Goal: Task Accomplishment & Management: Manage account settings

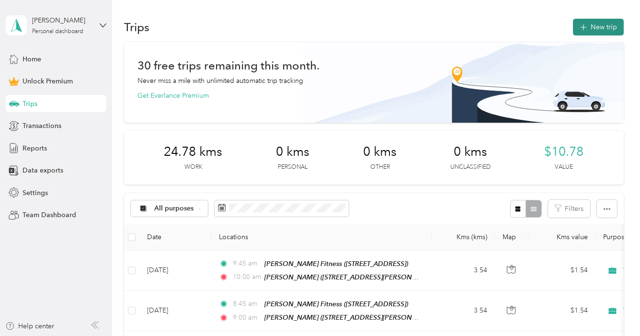
click at [614, 24] on button "New trip" at bounding box center [598, 27] width 51 height 17
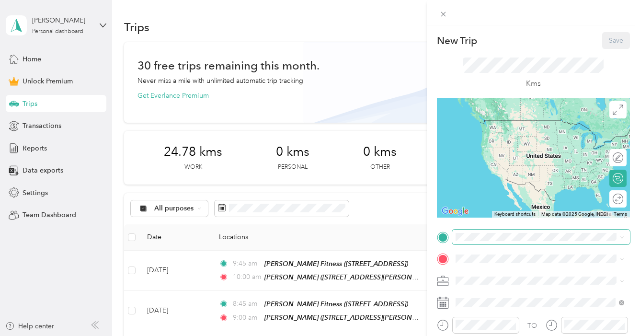
click at [512, 242] on span at bounding box center [541, 237] width 178 height 15
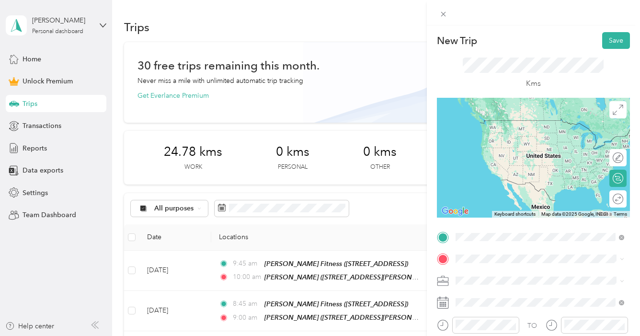
click at [495, 126] on strong "[PERSON_NAME]" at bounding box center [502, 123] width 57 height 9
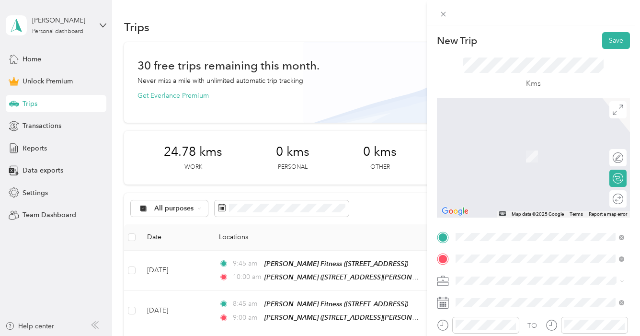
drag, startPoint x: 486, startPoint y: 252, endPoint x: 534, endPoint y: 156, distance: 107.6
click at [534, 156] on span "[STREET_ADDRESS]" at bounding box center [504, 156] width 61 height 8
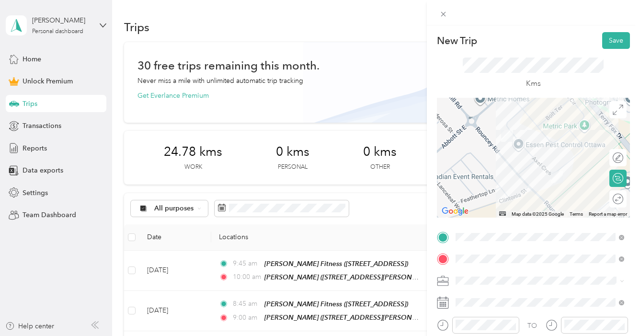
click at [479, 276] on span at bounding box center [541, 280] width 178 height 15
click at [489, 147] on div "Work" at bounding box center [540, 146] width 162 height 10
click at [470, 306] on span at bounding box center [541, 302] width 178 height 15
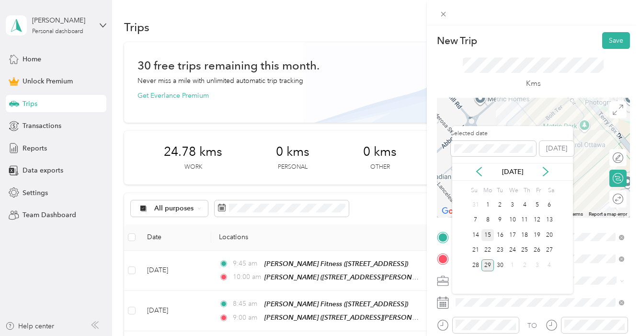
click at [487, 231] on div "15" at bounding box center [488, 235] width 12 height 12
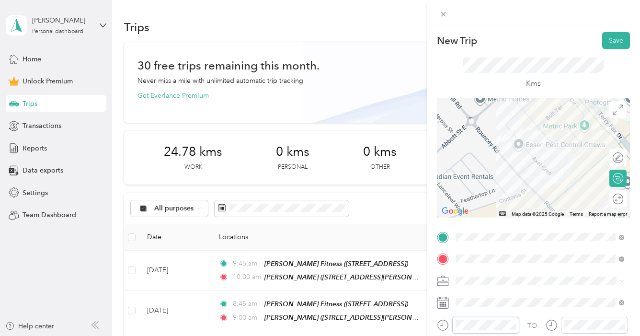
click at [445, 324] on div at bounding box center [478, 325] width 82 height 17
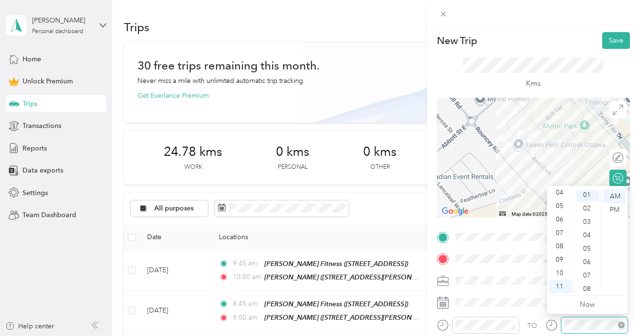
scroll to position [13, 0]
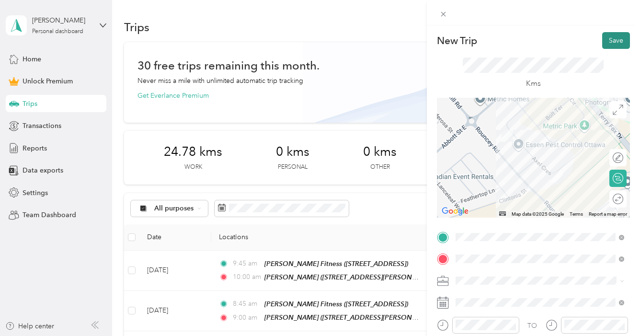
click at [616, 39] on button "Save" at bounding box center [616, 40] width 28 height 17
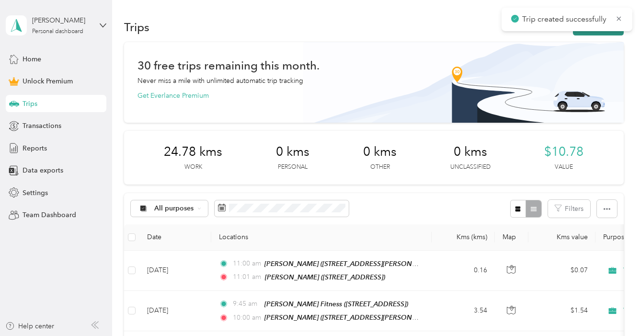
scroll to position [0, 0]
click at [596, 34] on button "New trip" at bounding box center [598, 27] width 51 height 17
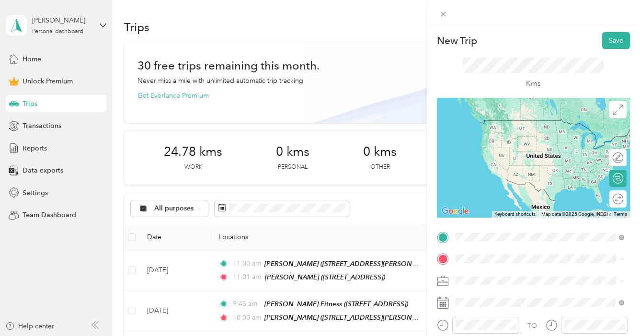
click at [504, 139] on div "[PERSON_NAME] [STREET_ADDRESS]" at bounding box center [504, 129] width 61 height 20
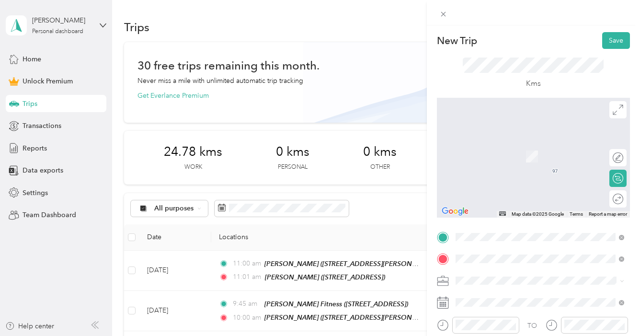
click at [506, 156] on span "[STREET_ADDRESS]" at bounding box center [504, 156] width 61 height 8
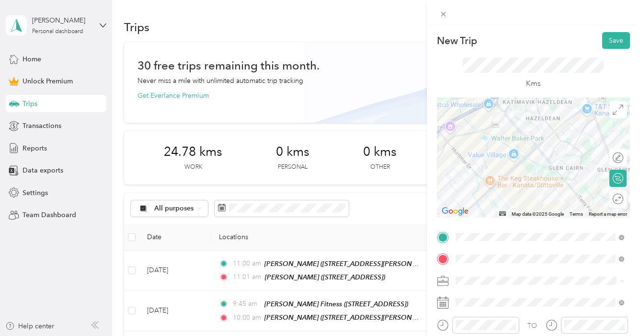
click at [484, 151] on li "Work" at bounding box center [539, 146] width 175 height 17
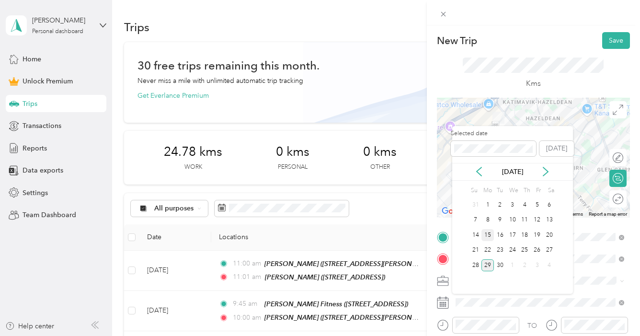
click at [489, 236] on div "15" at bounding box center [488, 235] width 12 height 12
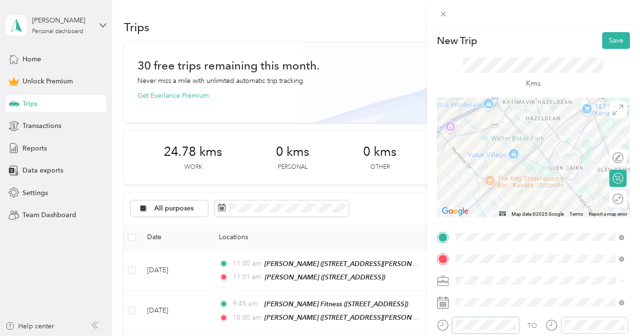
click at [421, 325] on div "New Trip Save This trip cannot be edited because it is either under review, app…" at bounding box center [320, 168] width 640 height 336
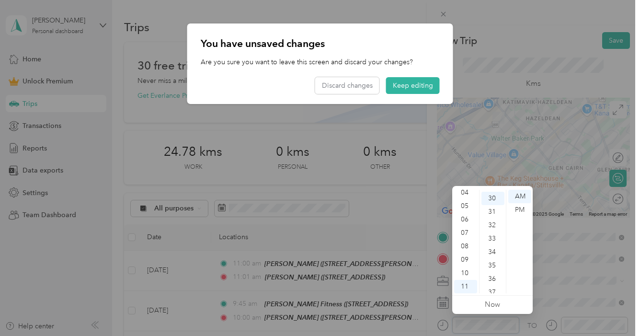
scroll to position [402, 0]
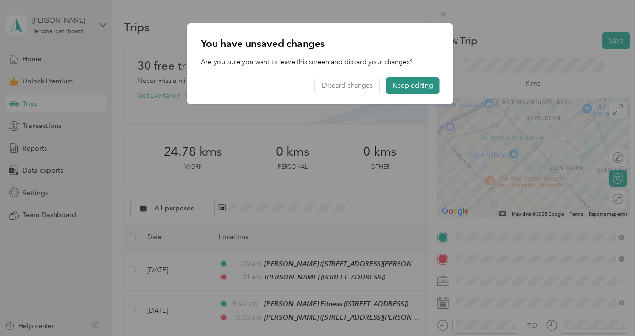
click at [406, 85] on button "Keep editing" at bounding box center [413, 85] width 54 height 17
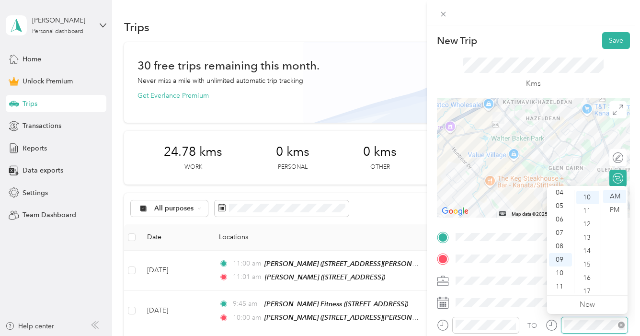
scroll to position [133, 0]
click at [532, 324] on div "TO" at bounding box center [533, 328] width 193 height 23
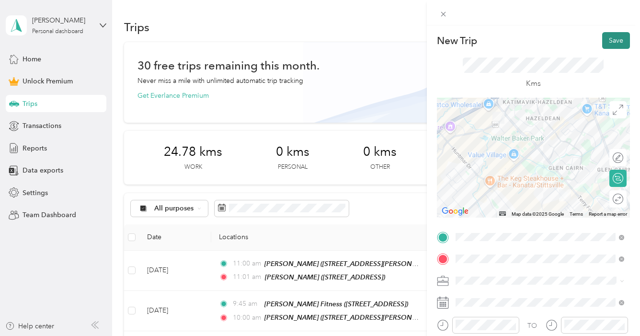
click at [617, 46] on button "Save" at bounding box center [616, 40] width 28 height 17
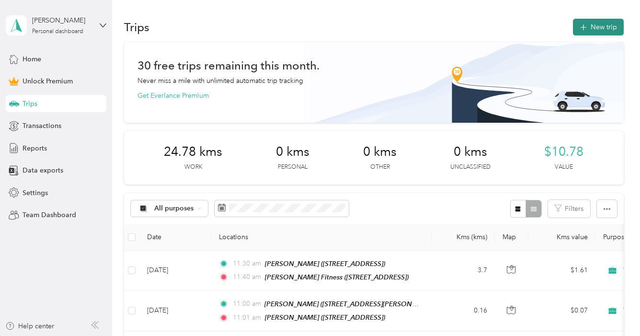
click at [604, 28] on button "New trip" at bounding box center [598, 27] width 51 height 17
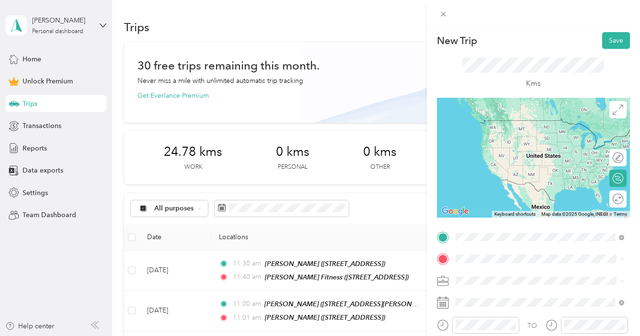
click at [511, 177] on span "[STREET_ADDRESS]" at bounding box center [504, 175] width 61 height 8
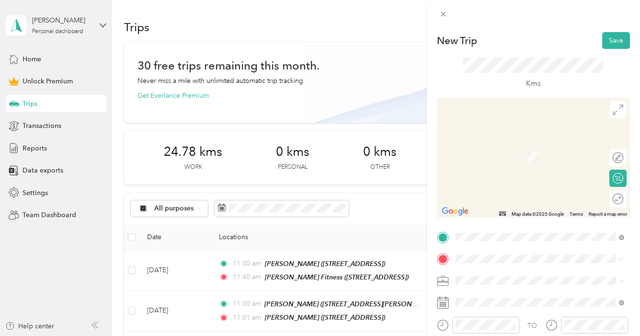
click at [509, 146] on div "[PERSON_NAME]" at bounding box center [531, 145] width 114 height 9
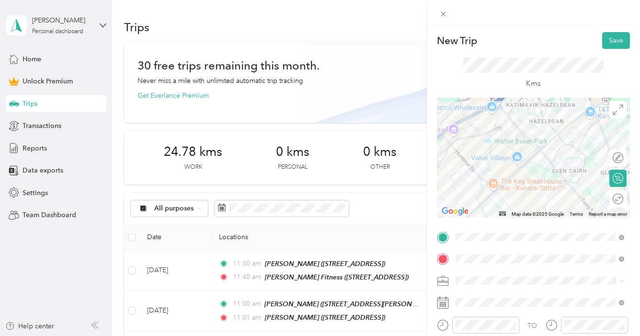
click at [479, 143] on div "Work" at bounding box center [540, 146] width 162 height 10
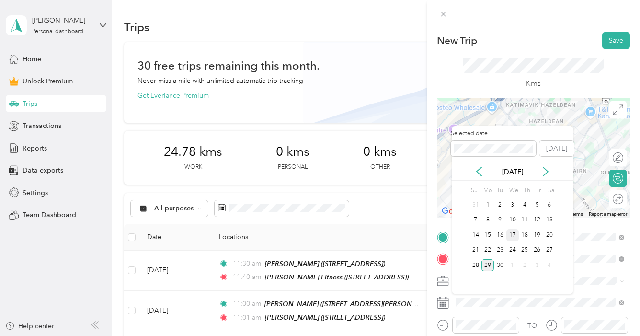
click at [510, 232] on div "17" at bounding box center [513, 235] width 12 height 12
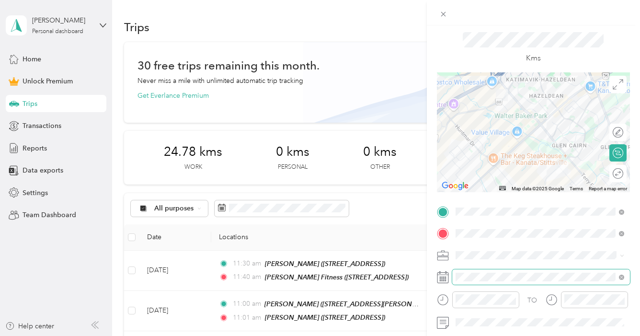
scroll to position [26, 0]
click at [410, 302] on div "New Trip Save This trip cannot be edited because it is either under review, app…" at bounding box center [320, 168] width 640 height 336
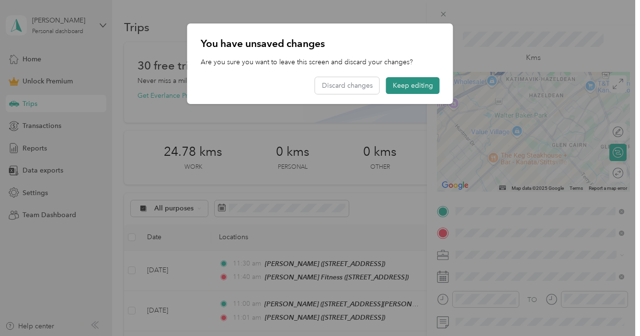
click at [423, 79] on button "Keep editing" at bounding box center [413, 85] width 54 height 17
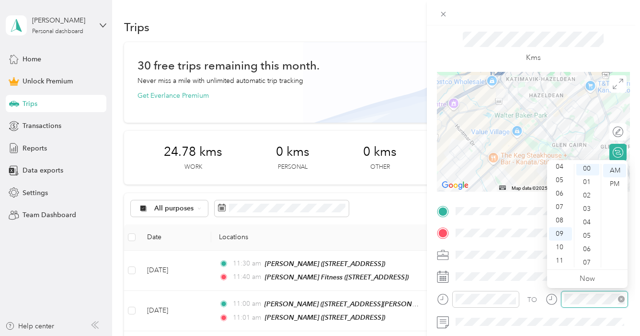
scroll to position [0, 0]
click at [607, 24] on div at bounding box center [533, 12] width 213 height 25
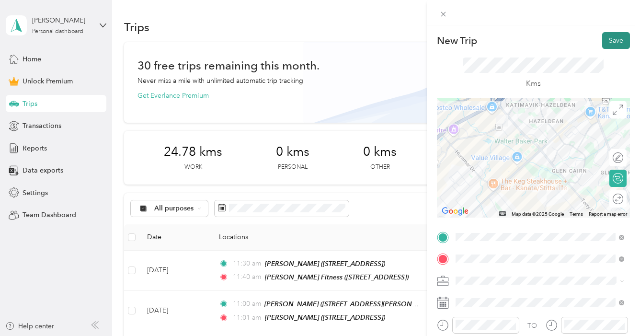
click at [612, 43] on button "Save" at bounding box center [616, 40] width 28 height 17
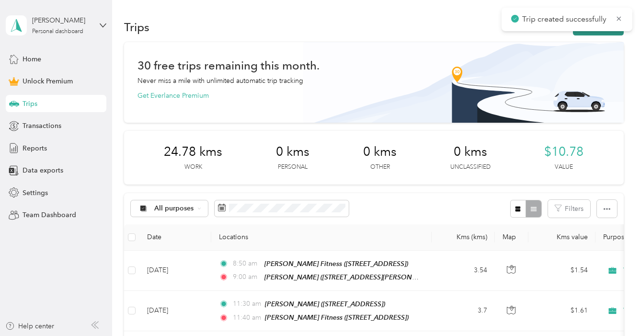
click at [603, 34] on button "New trip" at bounding box center [598, 27] width 51 height 17
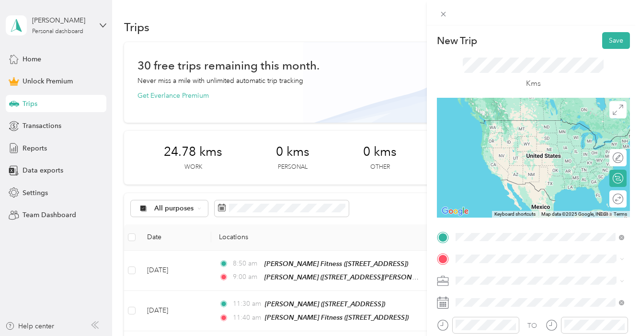
click at [517, 136] on div "[PERSON_NAME] [STREET_ADDRESS][PERSON_NAME]" at bounding box center [531, 129] width 114 height 20
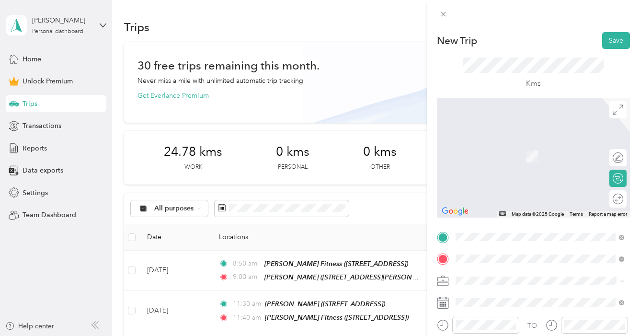
click at [518, 161] on div "[PERSON_NAME] Fitness [STREET_ADDRESS]" at bounding box center [514, 151] width 80 height 20
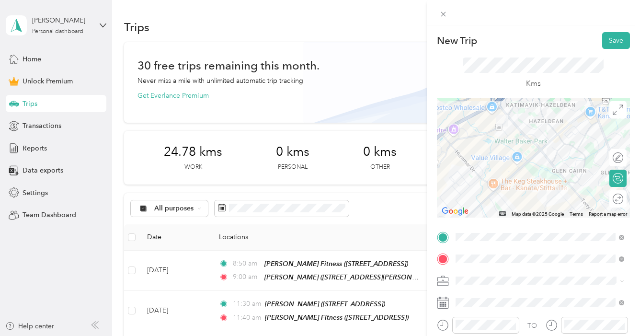
click at [472, 285] on span at bounding box center [541, 280] width 178 height 15
click at [497, 147] on div "Work" at bounding box center [540, 146] width 162 height 10
click at [470, 308] on span at bounding box center [541, 302] width 178 height 15
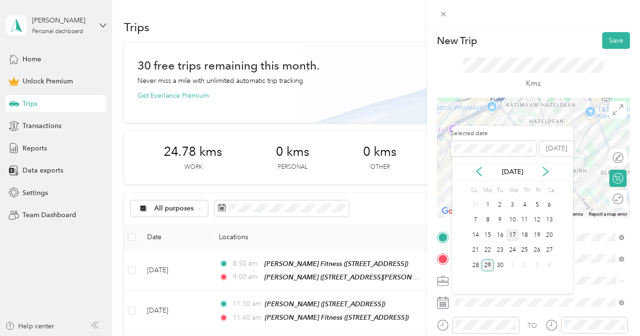
click at [515, 232] on div "17" at bounding box center [513, 235] width 12 height 12
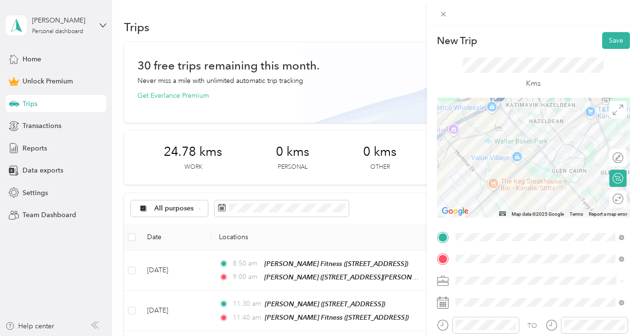
click at [482, 145] on div "Work" at bounding box center [534, 146] width 151 height 10
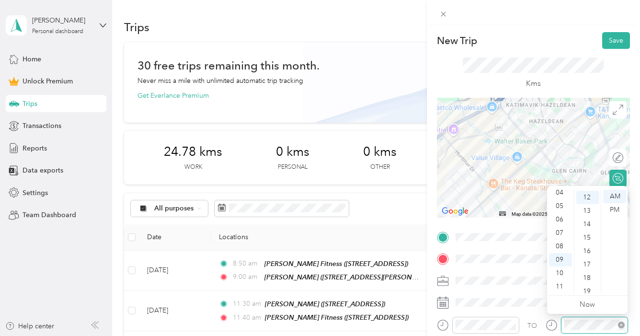
scroll to position [160, 0]
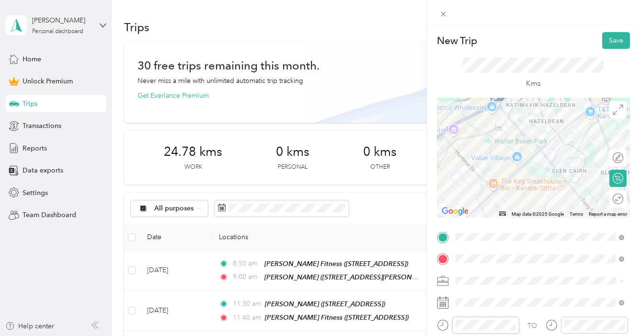
click at [428, 327] on form "New Trip Save This trip cannot be edited because it is either under review, app…" at bounding box center [533, 235] width 213 height 407
click at [429, 325] on form "New Trip Save This trip cannot be edited because it is either under review, app…" at bounding box center [533, 235] width 213 height 407
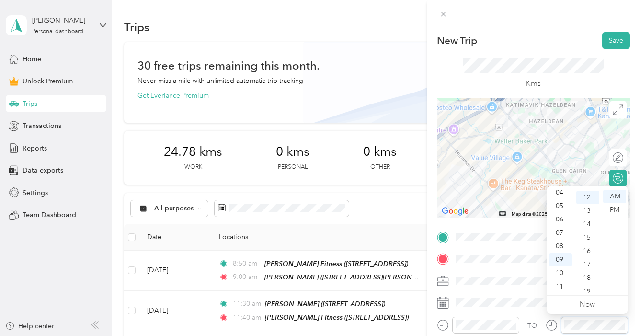
scroll to position [58, 0]
click at [614, 37] on button "Save" at bounding box center [616, 40] width 28 height 17
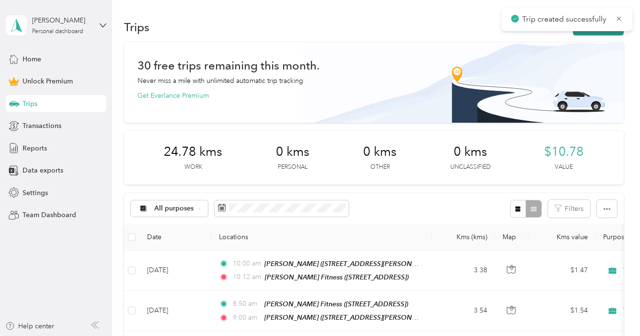
click at [609, 33] on button "New trip" at bounding box center [598, 27] width 51 height 17
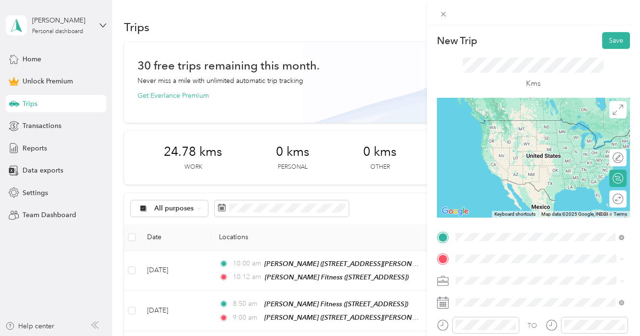
click at [518, 133] on span "[STREET_ADDRESS]" at bounding box center [504, 134] width 61 height 8
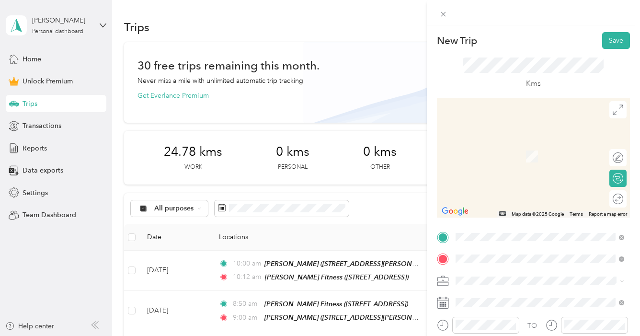
click at [504, 145] on div "[PERSON_NAME]" at bounding box center [531, 145] width 114 height 9
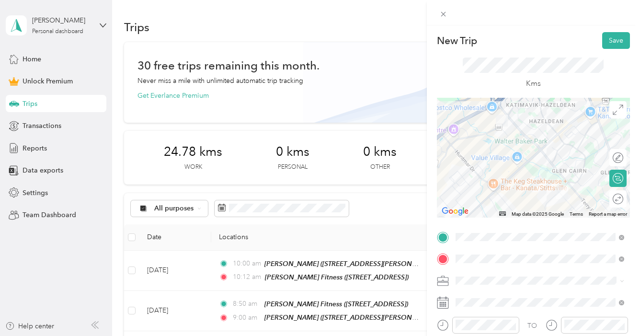
click at [467, 275] on span at bounding box center [541, 280] width 178 height 15
click at [509, 145] on div "Work" at bounding box center [540, 146] width 162 height 10
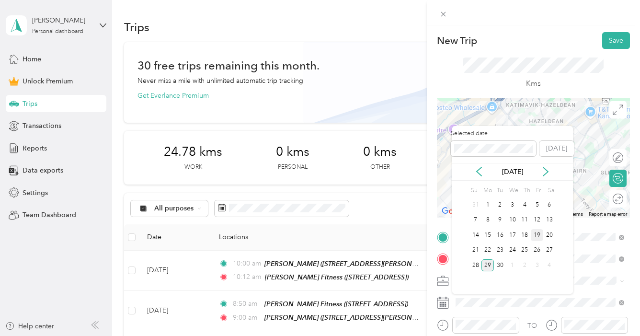
click at [542, 234] on div "19" at bounding box center [537, 235] width 12 height 12
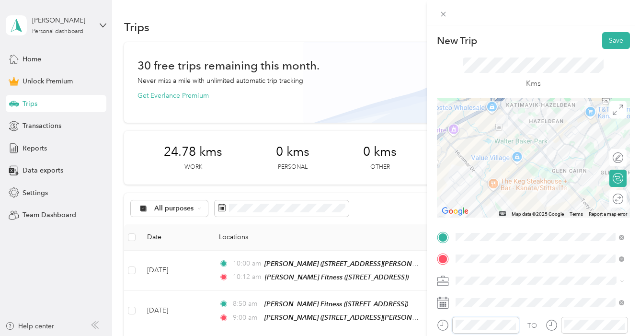
click at [427, 323] on form "New Trip Save This trip cannot be edited because it is either under review, app…" at bounding box center [533, 235] width 213 height 407
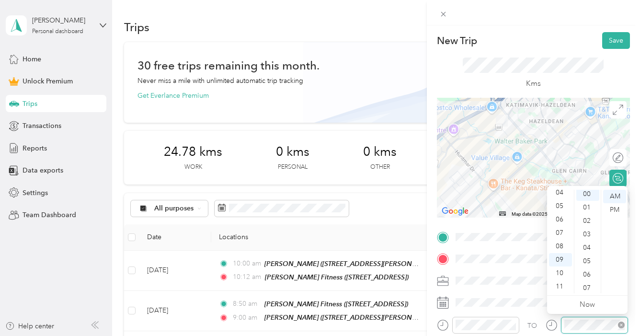
scroll to position [0, 0]
click at [613, 35] on button "Save" at bounding box center [616, 40] width 28 height 17
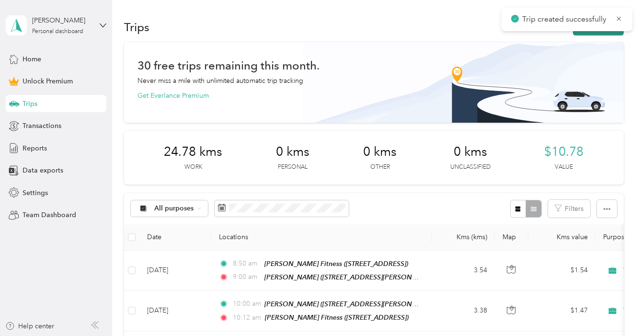
click at [607, 32] on button "New trip" at bounding box center [598, 27] width 51 height 17
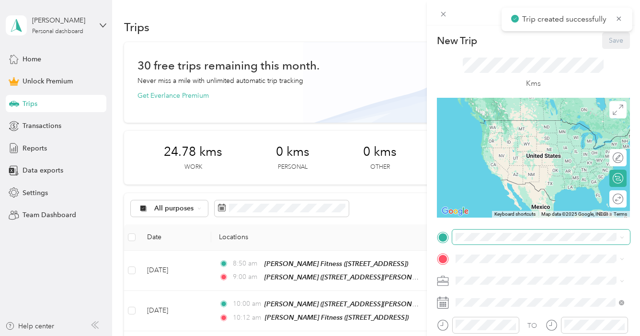
click at [471, 232] on span at bounding box center [541, 237] width 178 height 15
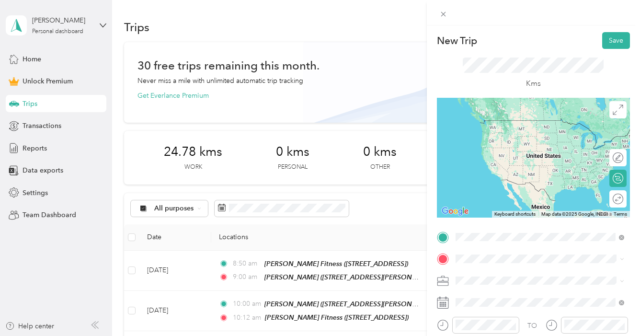
click at [505, 131] on span "[STREET_ADDRESS][PERSON_NAME]" at bounding box center [531, 134] width 114 height 8
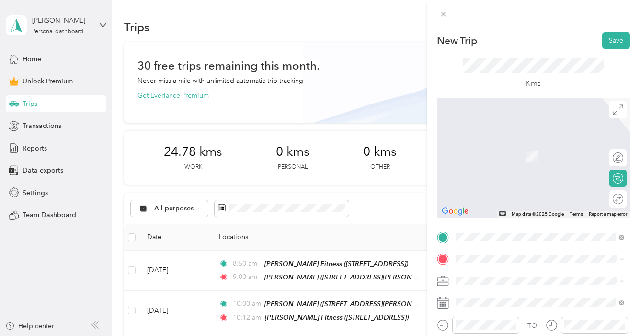
click at [510, 147] on div "[PERSON_NAME] Fitness [STREET_ADDRESS]" at bounding box center [514, 151] width 80 height 20
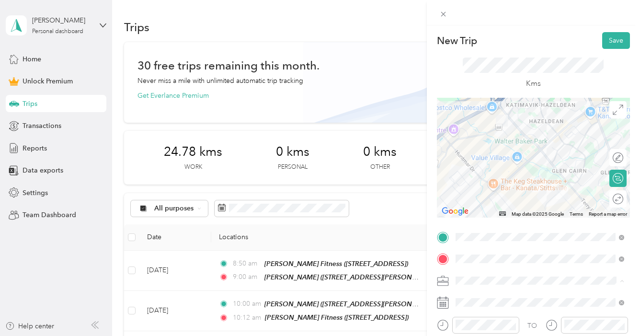
click at [482, 144] on div "Work" at bounding box center [540, 146] width 162 height 10
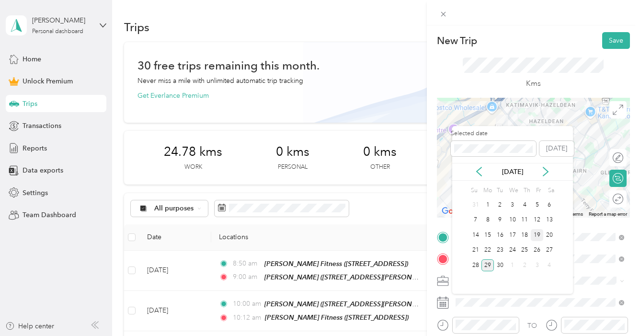
click at [537, 233] on div "19" at bounding box center [537, 235] width 12 height 12
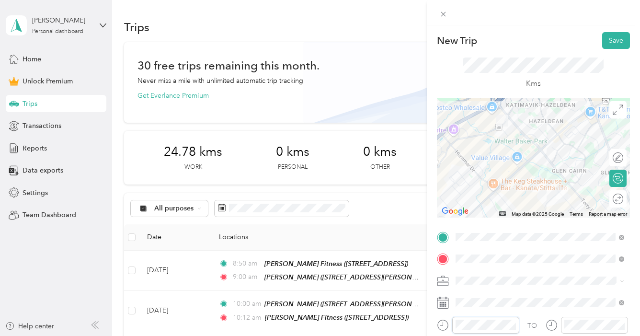
click at [435, 326] on form "New Trip Save This trip cannot be edited because it is either under review, app…" at bounding box center [533, 235] width 213 height 407
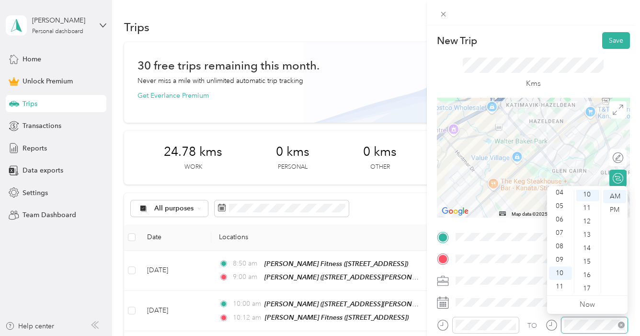
scroll to position [134, 0]
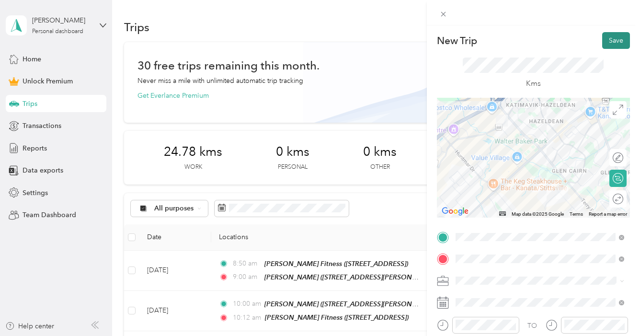
click at [618, 37] on button "Save" at bounding box center [616, 40] width 28 height 17
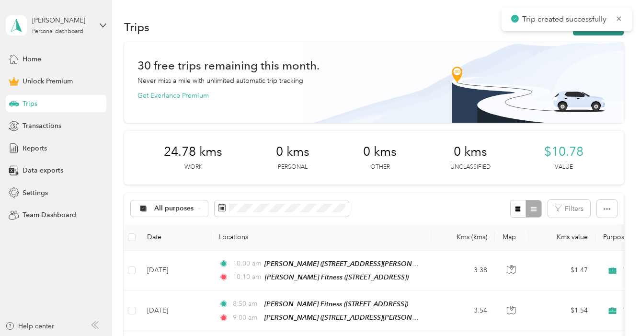
click at [606, 33] on button "New trip" at bounding box center [598, 27] width 51 height 17
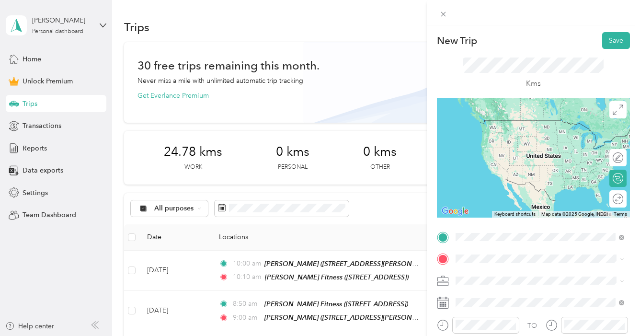
click at [492, 118] on div "Home [STREET_ADDRESS][PERSON_NAME]" at bounding box center [540, 128] width 162 height 23
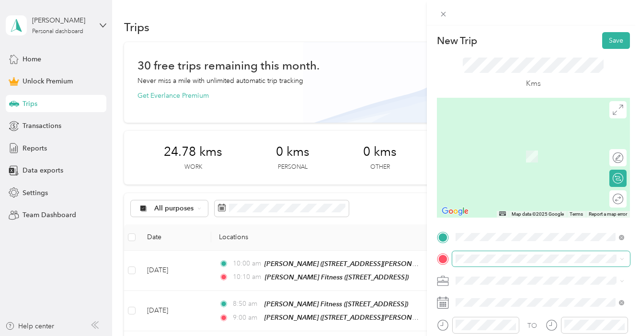
click at [488, 253] on span at bounding box center [541, 258] width 178 height 15
click at [516, 153] on span "[STREET_ADDRESS][PERSON_NAME]" at bounding box center [531, 156] width 114 height 8
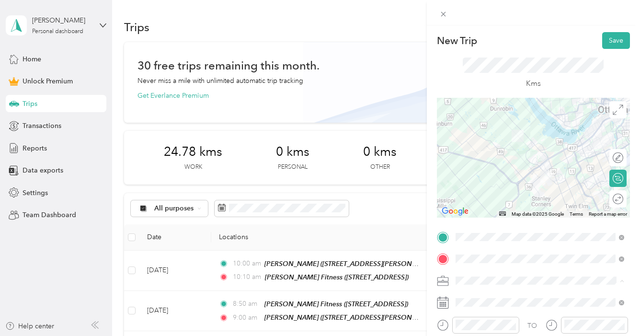
click at [475, 146] on div "Work" at bounding box center [540, 146] width 162 height 10
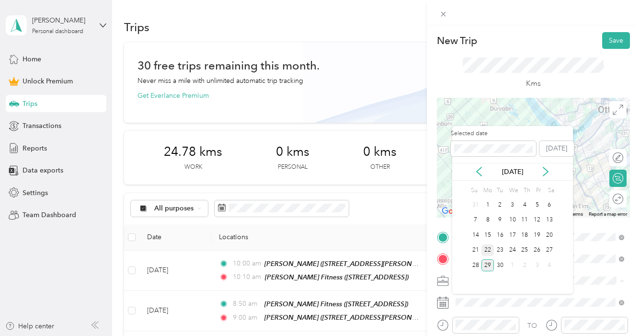
click at [488, 248] on div "22" at bounding box center [488, 250] width 12 height 12
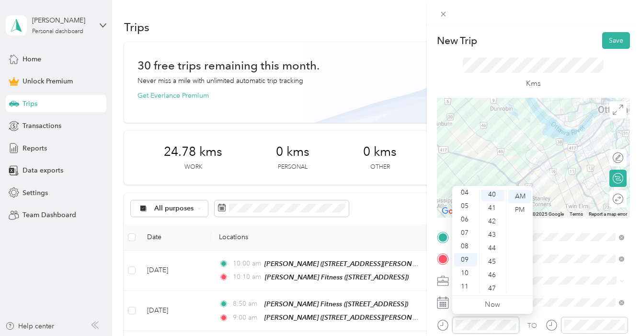
scroll to position [537, 0]
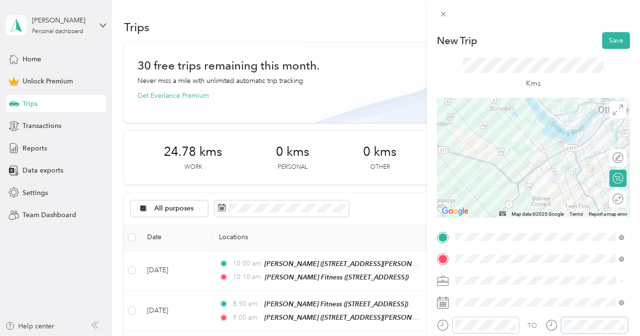
click at [553, 328] on div at bounding box center [587, 325] width 82 height 17
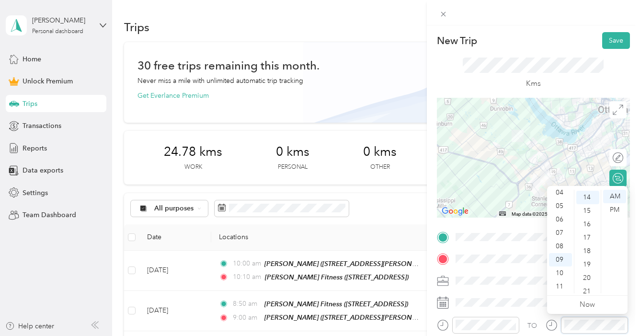
scroll to position [187, 0]
click at [602, 48] on button "Save" at bounding box center [616, 40] width 28 height 17
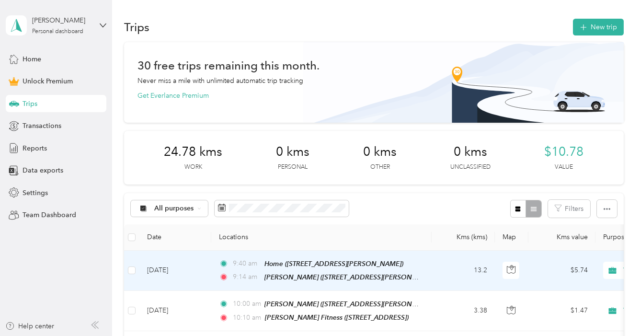
click at [241, 276] on span "9:14 am" at bounding box center [246, 277] width 27 height 11
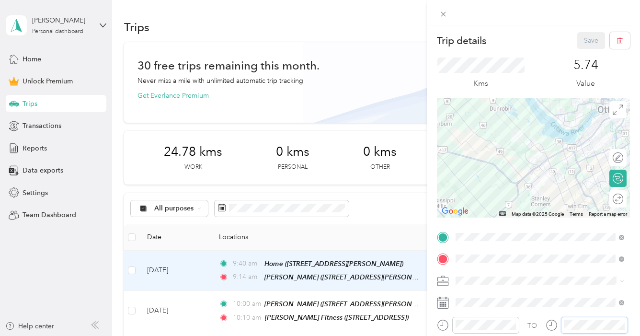
click at [543, 324] on div "TO" at bounding box center [533, 328] width 193 height 23
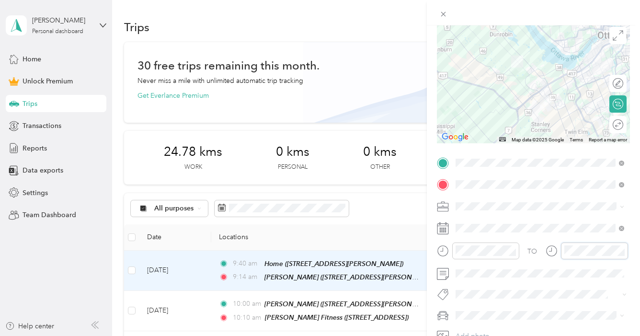
scroll to position [88, 0]
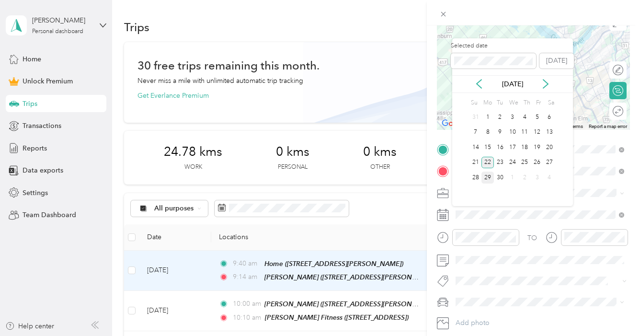
click at [488, 161] on div "22" at bounding box center [488, 163] width 12 height 12
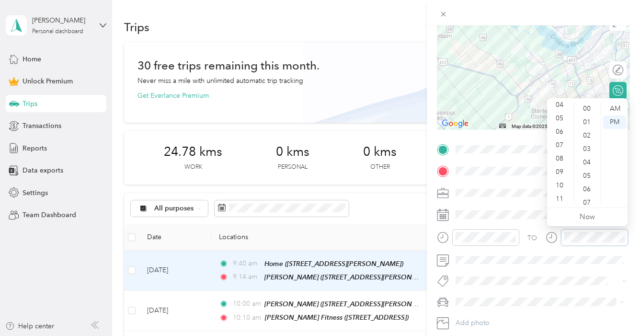
click at [539, 236] on div "TO" at bounding box center [533, 240] width 193 height 23
click at [563, 184] on div "10" at bounding box center [560, 185] width 23 height 13
click at [591, 106] on div "00" at bounding box center [588, 108] width 23 height 13
click at [617, 106] on div "AM" at bounding box center [614, 108] width 23 height 13
click at [616, 104] on div "AM" at bounding box center [614, 108] width 23 height 13
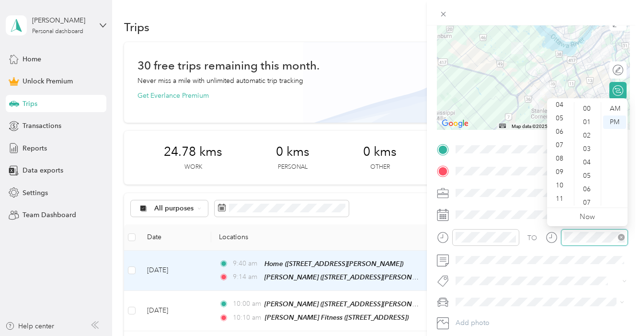
click at [621, 237] on icon "close-circle" at bounding box center [621, 237] width 7 height 7
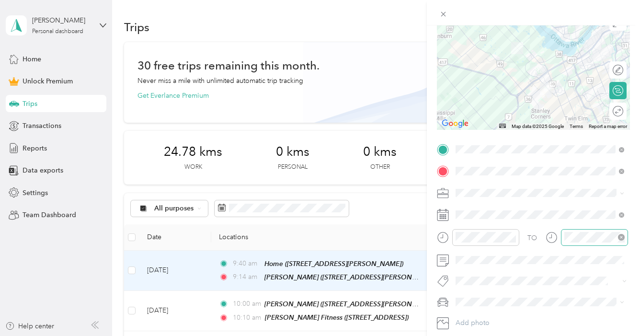
click at [602, 250] on div at bounding box center [587, 240] width 82 height 23
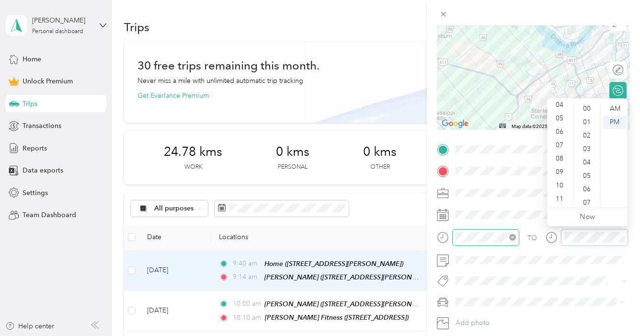
click at [498, 239] on div "TO" at bounding box center [533, 240] width 193 height 23
click at [566, 183] on div "10" at bounding box center [560, 185] width 23 height 13
click at [589, 105] on div "00" at bounding box center [588, 108] width 23 height 13
click at [623, 106] on div "AM" at bounding box center [614, 108] width 23 height 13
drag, startPoint x: 623, startPoint y: 106, endPoint x: 606, endPoint y: 118, distance: 20.5
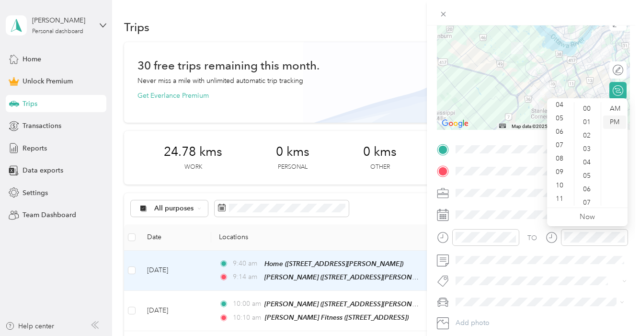
click at [623, 106] on div "AM" at bounding box center [614, 108] width 23 height 13
click at [528, 204] on div "TO Add photo" at bounding box center [533, 247] width 193 height 210
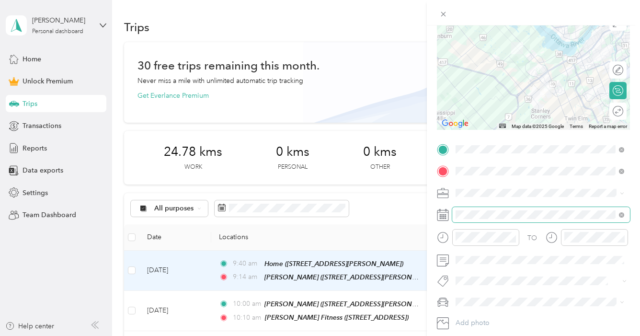
click at [526, 209] on span at bounding box center [541, 214] width 178 height 15
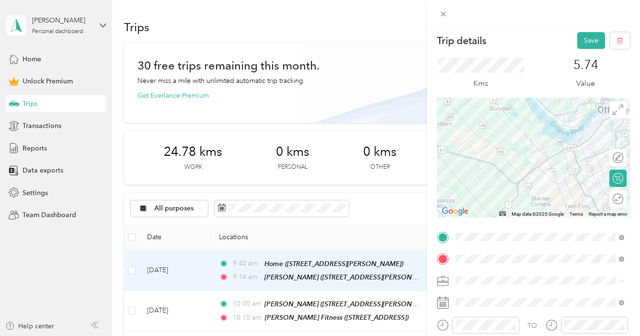
scroll to position [0, 0]
click at [617, 42] on icon "button" at bounding box center [620, 40] width 7 height 7
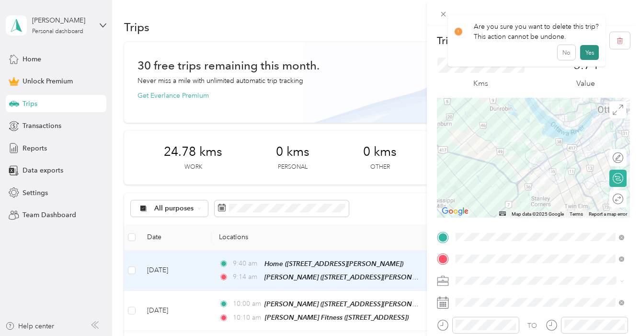
click at [584, 56] on button "Yes" at bounding box center [589, 52] width 19 height 15
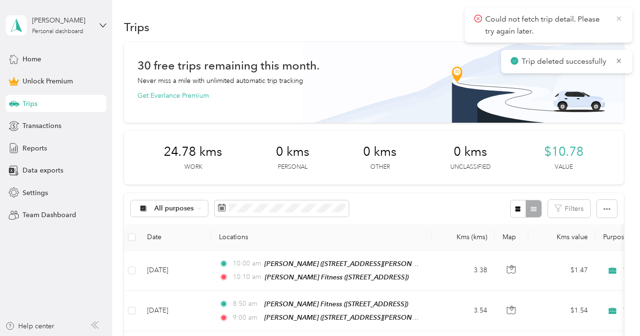
click at [617, 17] on icon at bounding box center [619, 18] width 8 height 9
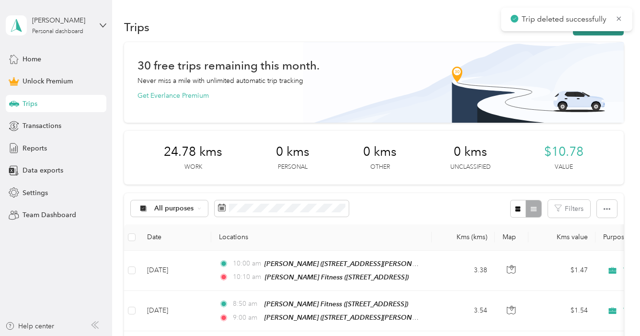
click at [593, 35] on button "New trip" at bounding box center [598, 27] width 51 height 17
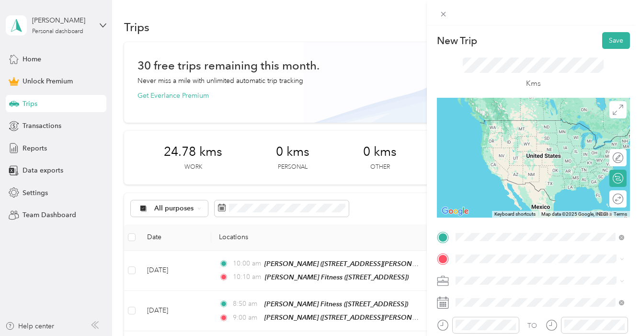
click at [506, 123] on div "Home" at bounding box center [531, 123] width 114 height 9
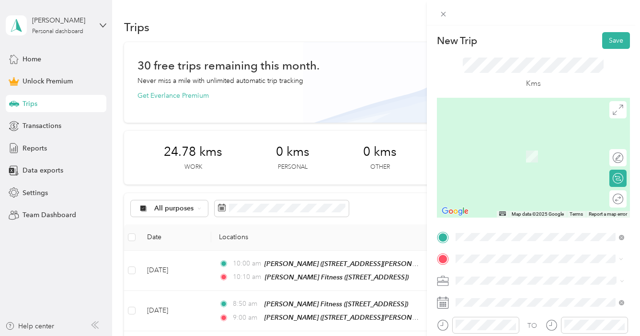
click at [506, 146] on div "[PERSON_NAME]" at bounding box center [531, 145] width 114 height 9
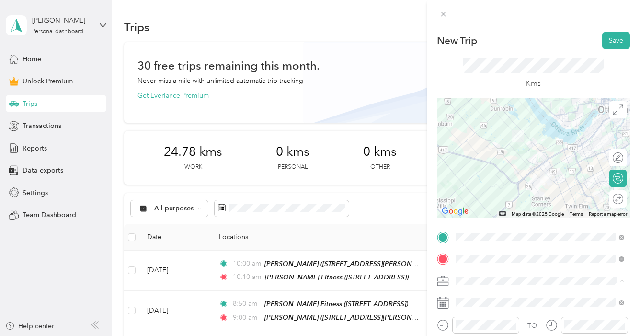
click at [468, 149] on span "Work" at bounding box center [467, 146] width 16 height 8
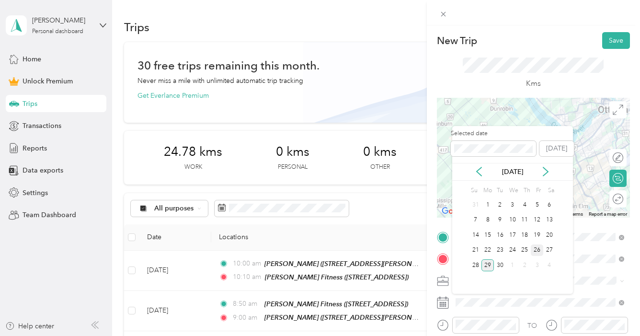
click at [535, 249] on div "26" at bounding box center [537, 250] width 12 height 12
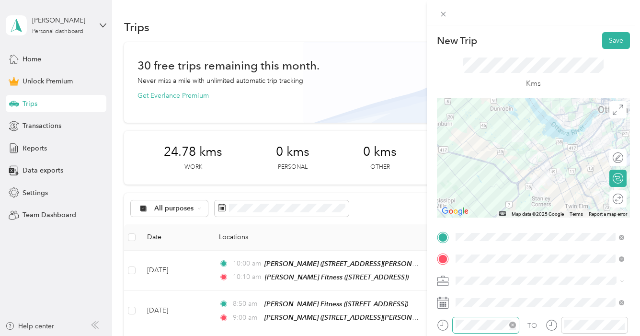
scroll to position [5, 0]
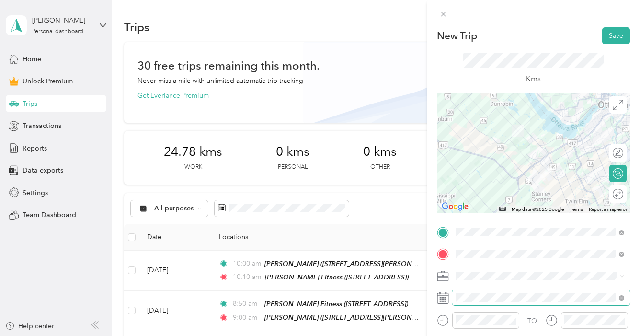
click at [480, 290] on span at bounding box center [541, 297] width 178 height 15
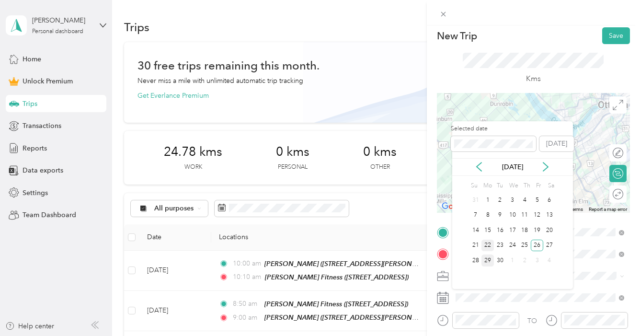
click at [489, 249] on div "22" at bounding box center [488, 246] width 12 height 12
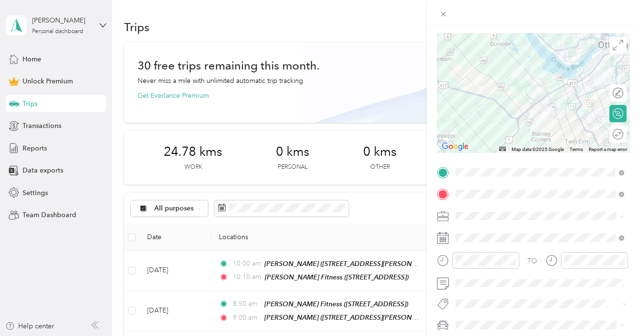
scroll to position [65, 0]
click at [440, 260] on div at bounding box center [478, 260] width 82 height 17
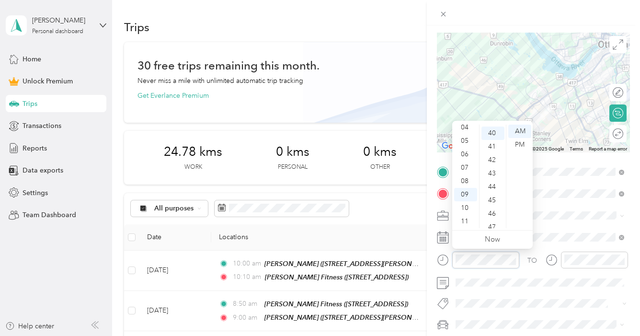
scroll to position [536, 0]
click at [533, 258] on div "TO" at bounding box center [533, 263] width 193 height 23
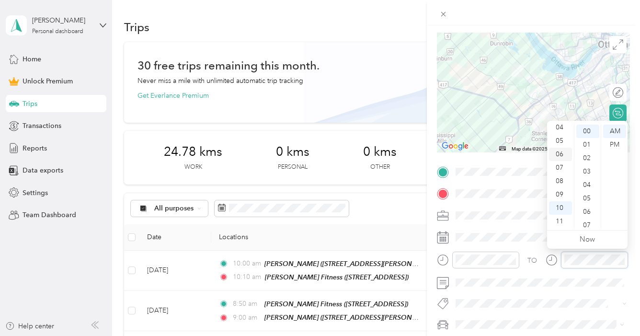
scroll to position [0, 0]
click at [617, 129] on div "AM" at bounding box center [614, 131] width 23 height 13
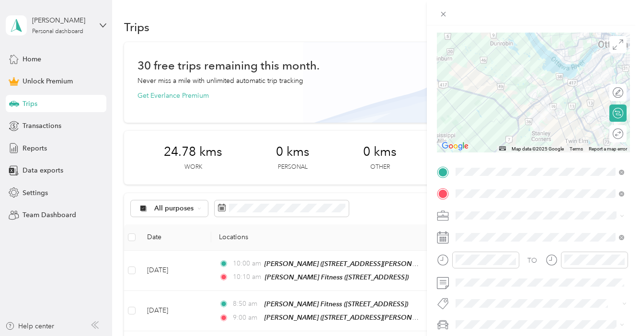
click at [580, 11] on div at bounding box center [533, 12] width 213 height 25
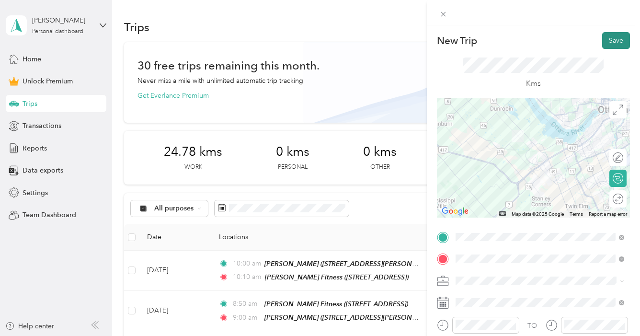
click at [616, 40] on button "Save" at bounding box center [616, 40] width 28 height 17
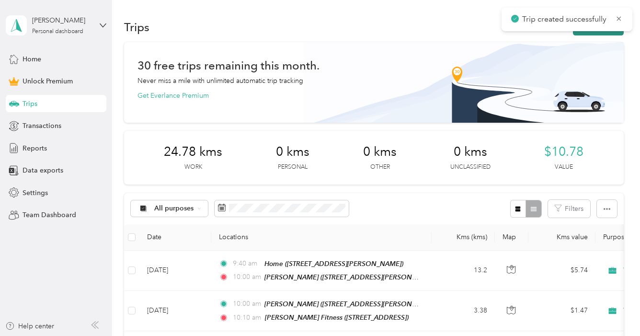
click at [598, 32] on button "New trip" at bounding box center [598, 27] width 51 height 17
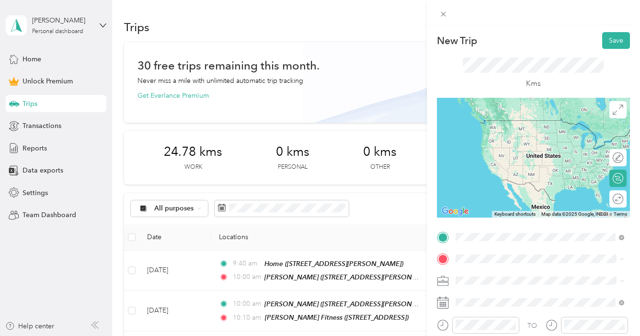
click at [502, 127] on div "[PERSON_NAME] [STREET_ADDRESS][PERSON_NAME]" at bounding box center [531, 129] width 114 height 20
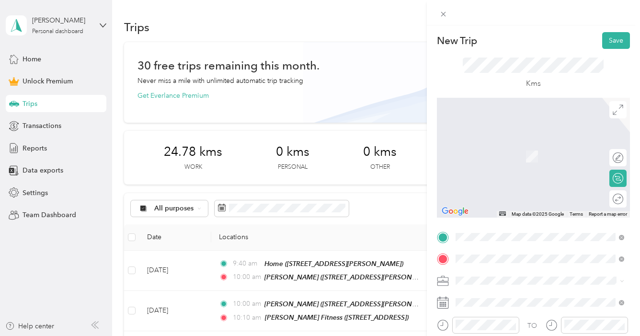
click at [506, 156] on span "[STREET_ADDRESS]" at bounding box center [504, 156] width 61 height 8
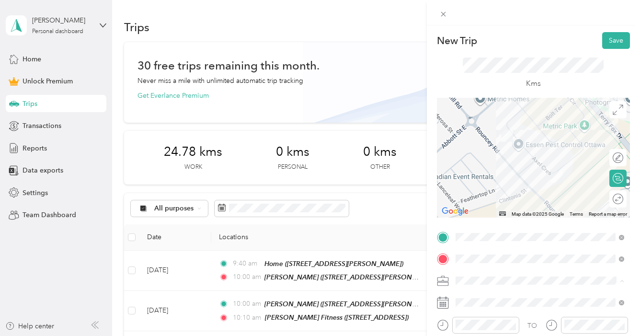
click at [484, 148] on div "Work" at bounding box center [540, 146] width 162 height 10
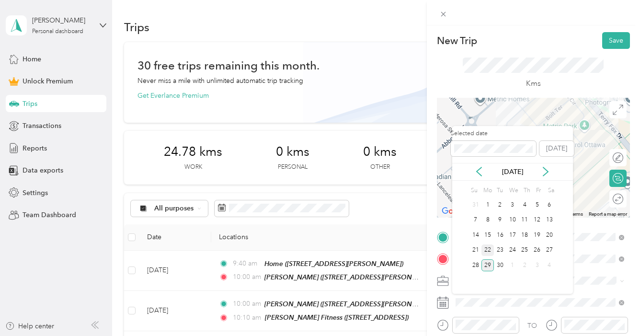
click at [489, 250] on div "22" at bounding box center [488, 250] width 12 height 12
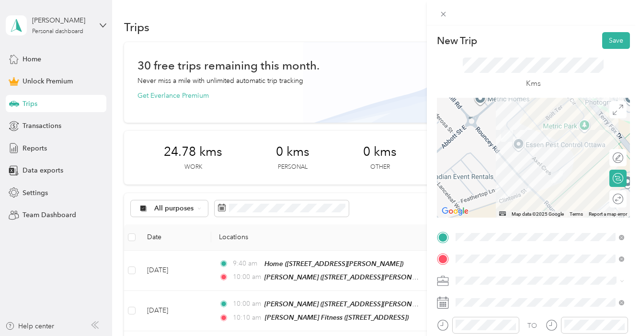
scroll to position [34, 0]
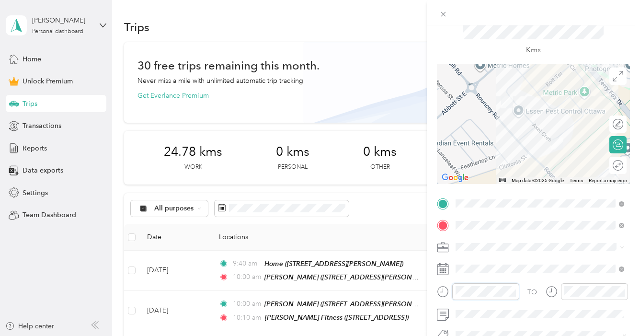
click at [431, 292] on form "New Trip Save This trip cannot be edited because it is either under review, app…" at bounding box center [533, 202] width 213 height 407
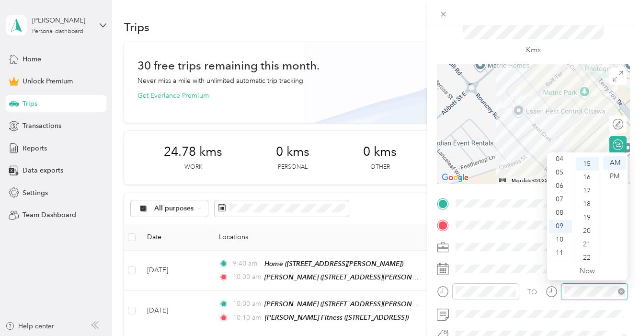
scroll to position [200, 0]
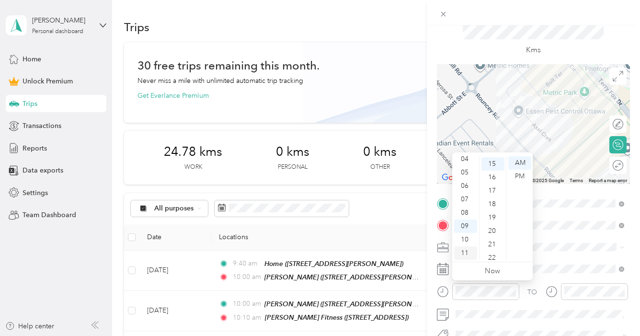
click at [469, 255] on div "11" at bounding box center [465, 252] width 23 height 13
click at [494, 163] on div "00" at bounding box center [493, 162] width 23 height 13
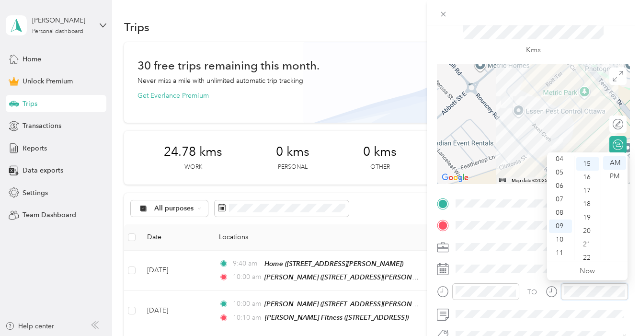
click at [556, 291] on div at bounding box center [587, 291] width 82 height 17
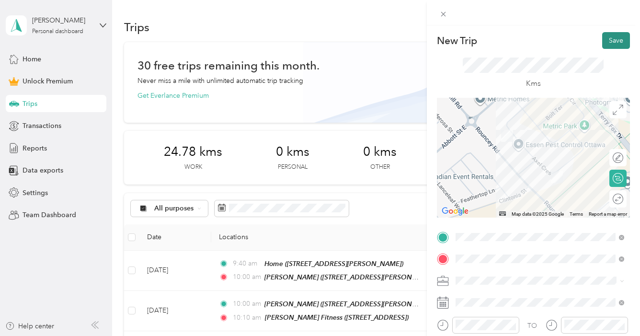
click at [615, 41] on button "Save" at bounding box center [616, 40] width 28 height 17
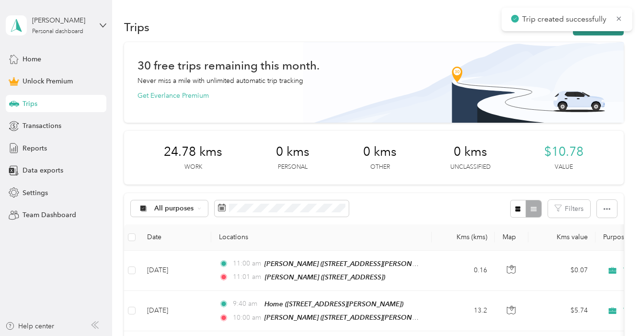
click at [612, 33] on button "New trip" at bounding box center [598, 27] width 51 height 17
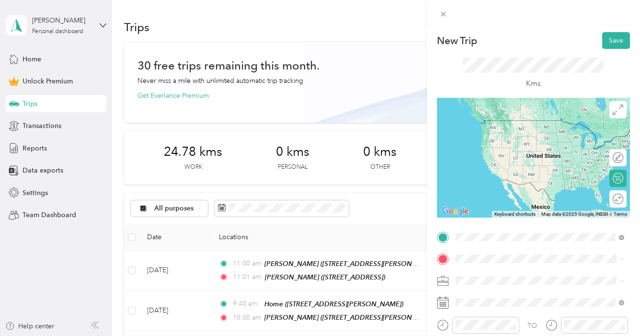
drag, startPoint x: 500, startPoint y: 174, endPoint x: 498, endPoint y: 131, distance: 43.6
click at [498, 131] on span "[STREET_ADDRESS]" at bounding box center [504, 134] width 61 height 8
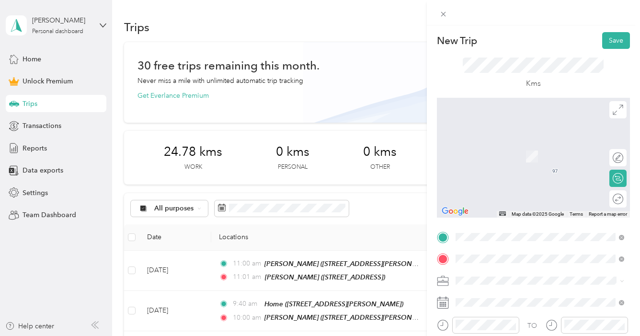
drag, startPoint x: 466, startPoint y: 266, endPoint x: 516, endPoint y: 143, distance: 132.9
click at [516, 143] on strong "[PERSON_NAME] Fitness" at bounding box center [514, 145] width 80 height 9
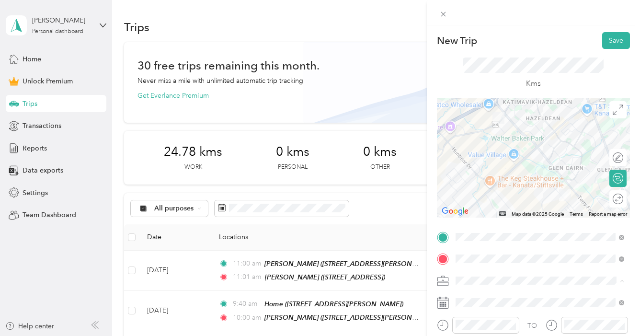
click at [471, 141] on div "Work" at bounding box center [540, 146] width 162 height 10
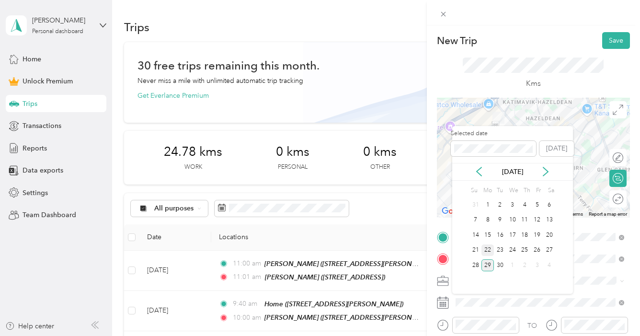
click at [488, 250] on div "22" at bounding box center [488, 250] width 12 height 12
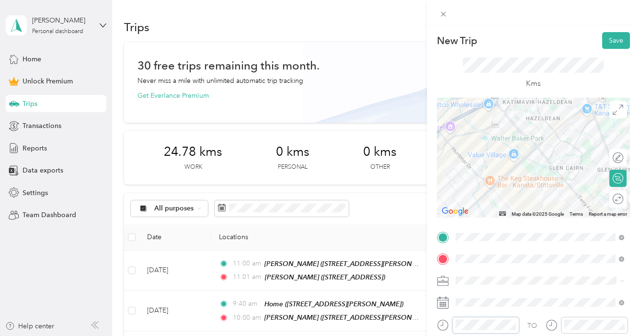
click at [397, 322] on div "New Trip Save This trip cannot be edited because it is either under review, app…" at bounding box center [320, 168] width 640 height 336
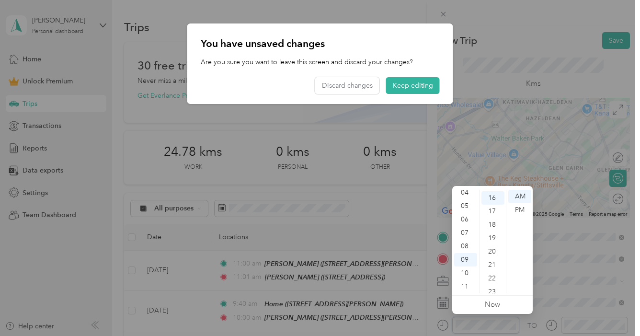
scroll to position [214, 0]
click at [408, 86] on button "Keep editing" at bounding box center [413, 85] width 54 height 17
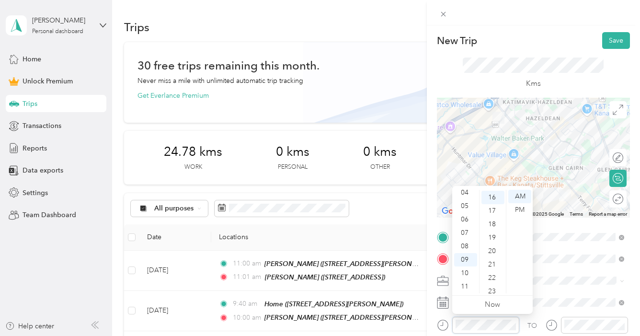
click at [402, 326] on div "New Trip Save This trip cannot be edited because it is either under review, app…" at bounding box center [320, 168] width 640 height 336
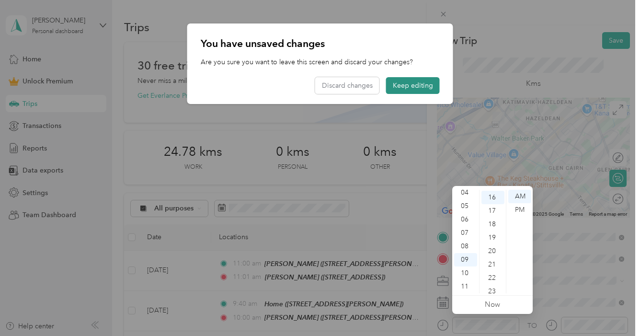
click at [403, 87] on button "Keep editing" at bounding box center [413, 85] width 54 height 17
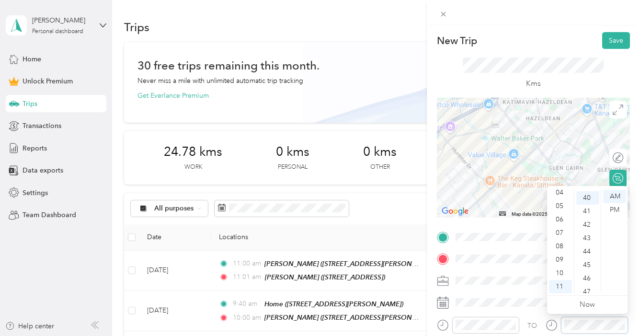
scroll to position [536, 0]
click at [623, 41] on button "Save" at bounding box center [616, 40] width 28 height 17
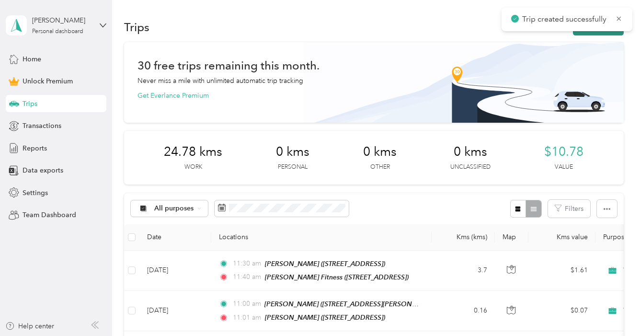
click at [616, 33] on button "New trip" at bounding box center [598, 27] width 51 height 17
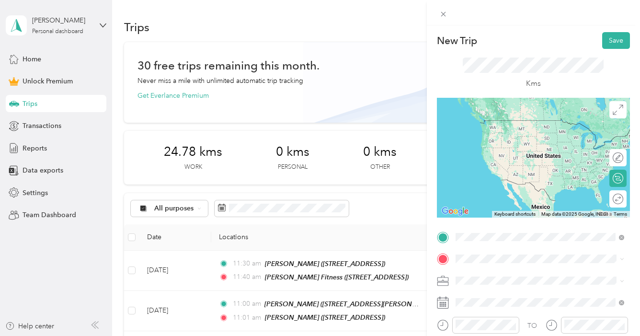
click at [515, 130] on span "[STREET_ADDRESS][PERSON_NAME]" at bounding box center [531, 134] width 114 height 8
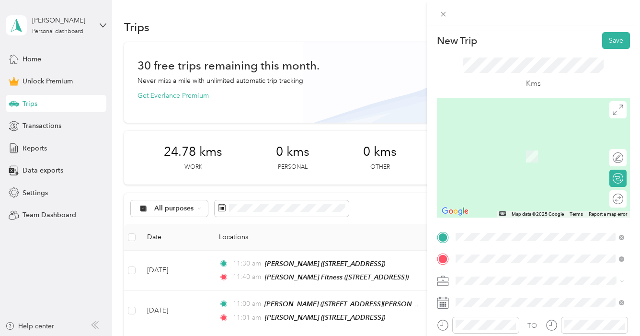
click at [498, 151] on div "[PERSON_NAME] [STREET_ADDRESS][PERSON_NAME]" at bounding box center [531, 151] width 114 height 20
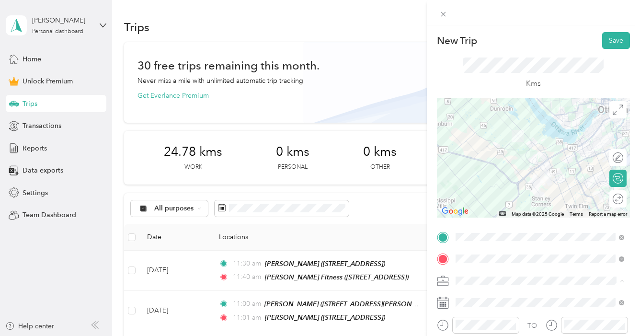
click at [480, 149] on div "Work" at bounding box center [540, 146] width 162 height 10
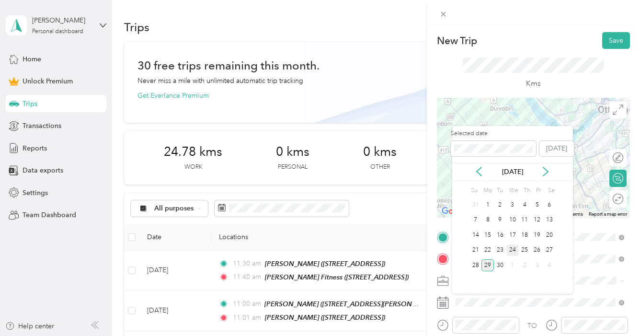
click at [512, 252] on div "24" at bounding box center [513, 250] width 12 height 12
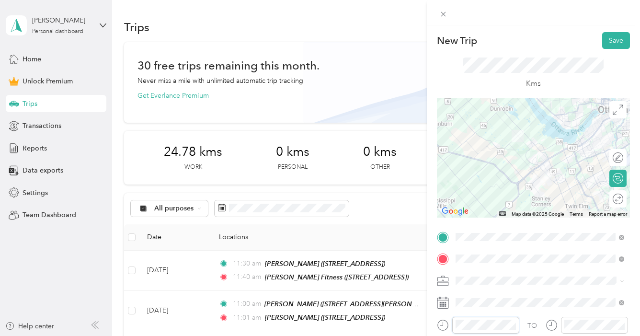
click at [426, 321] on div "New Trip Save This trip cannot be edited because it is either under review, app…" at bounding box center [320, 168] width 640 height 336
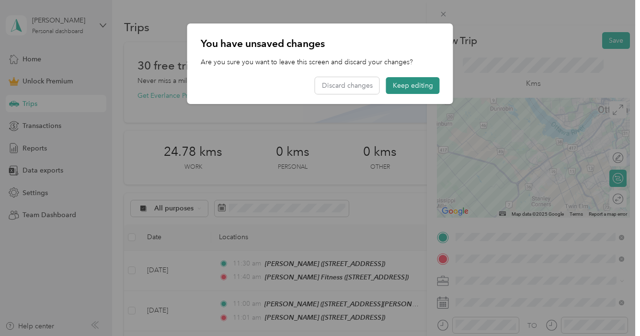
click at [412, 87] on button "Keep editing" at bounding box center [413, 85] width 54 height 17
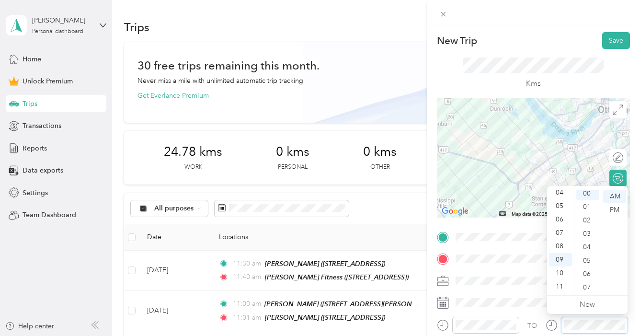
scroll to position [0, 0]
click at [616, 40] on button "Save" at bounding box center [616, 40] width 28 height 17
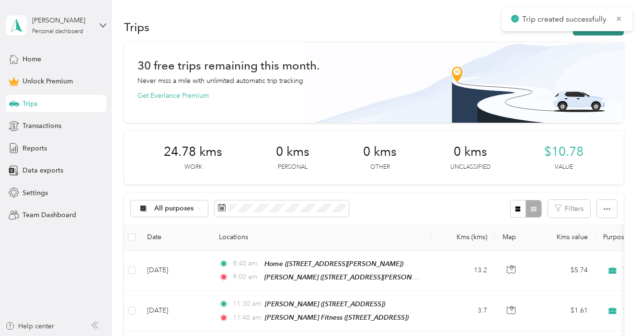
click at [607, 35] on button "New trip" at bounding box center [598, 27] width 51 height 17
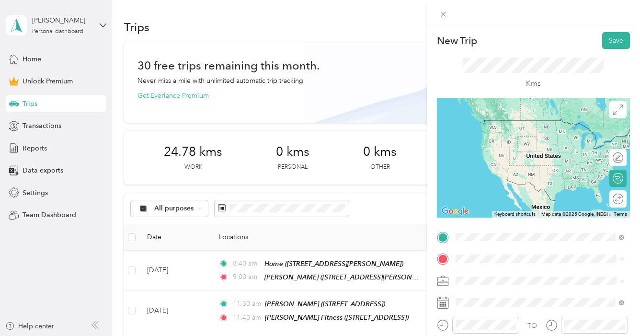
click at [490, 127] on div "[PERSON_NAME] [STREET_ADDRESS][PERSON_NAME]" at bounding box center [531, 129] width 114 height 20
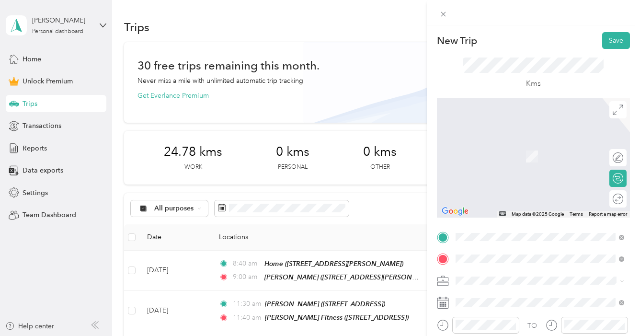
click at [496, 154] on span "[STREET_ADDRESS][PERSON_NAME]" at bounding box center [531, 156] width 114 height 8
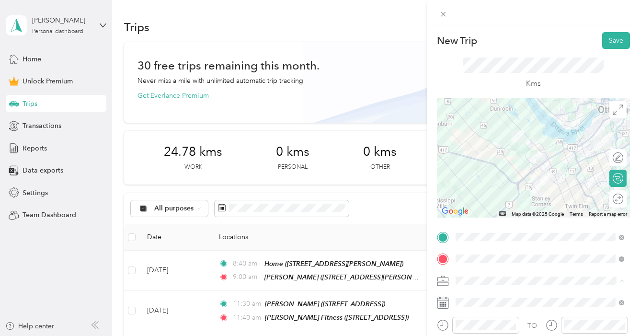
click at [478, 147] on div "Work" at bounding box center [540, 146] width 162 height 10
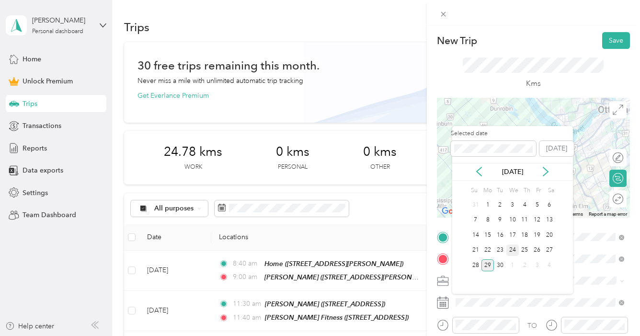
click at [516, 249] on div "24" at bounding box center [513, 250] width 12 height 12
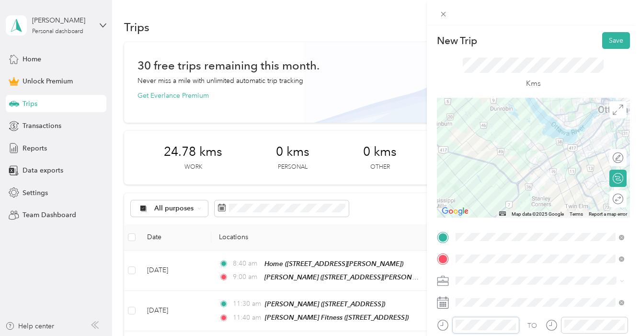
click at [398, 324] on div "New Trip Save This trip cannot be edited because it is either under review, app…" at bounding box center [320, 168] width 640 height 336
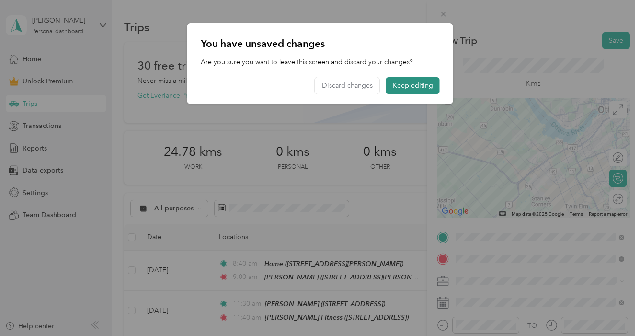
click at [408, 83] on button "Keep editing" at bounding box center [413, 85] width 54 height 17
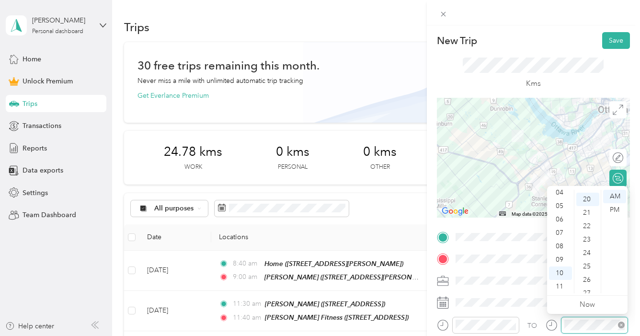
scroll to position [267, 0]
click at [611, 41] on button "Save" at bounding box center [616, 40] width 28 height 17
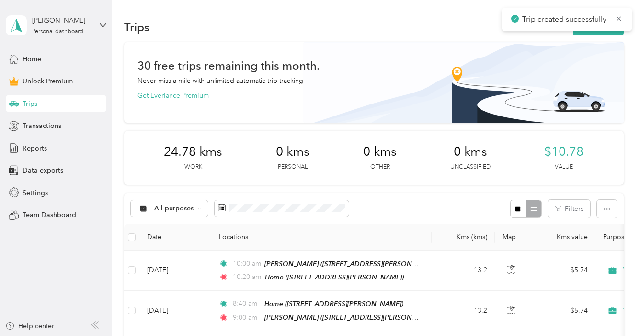
scroll to position [0, 0]
click at [582, 34] on button "New trip" at bounding box center [598, 27] width 51 height 17
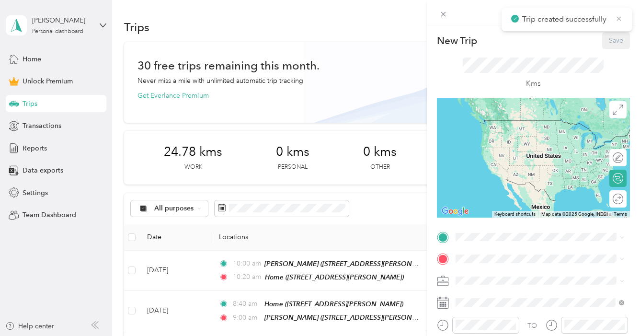
click at [621, 18] on icon at bounding box center [619, 18] width 8 height 9
click at [519, 135] on span "[STREET_ADDRESS]" at bounding box center [504, 134] width 61 height 8
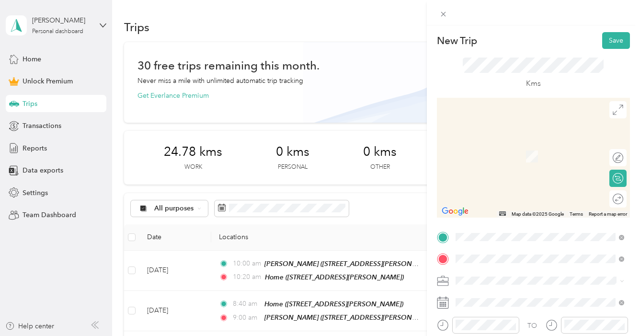
click at [518, 144] on div "[PERSON_NAME]" at bounding box center [531, 145] width 114 height 9
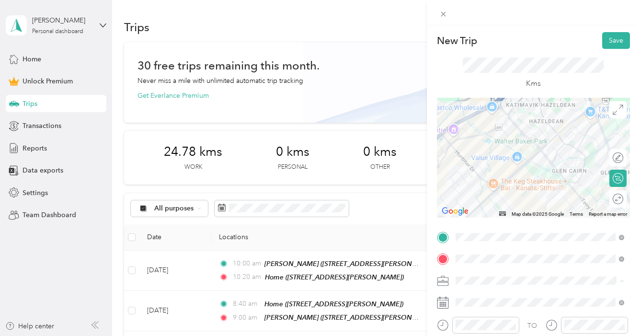
click at [470, 148] on span "Work" at bounding box center [467, 146] width 16 height 8
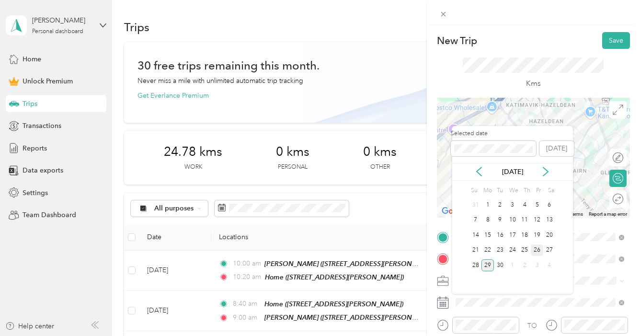
click at [540, 250] on div "26" at bounding box center [537, 250] width 12 height 12
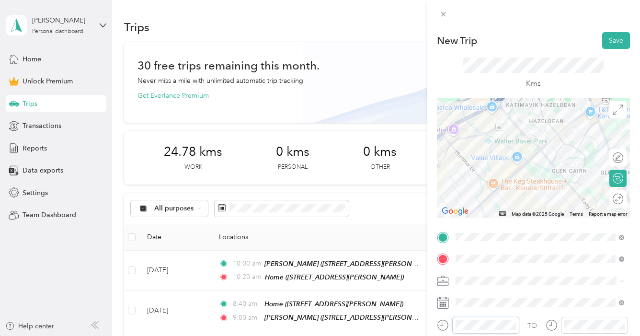
click at [438, 324] on div at bounding box center [478, 325] width 82 height 17
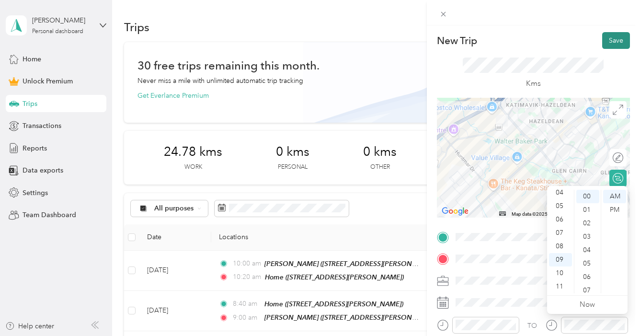
click at [611, 45] on button "Save" at bounding box center [616, 40] width 28 height 17
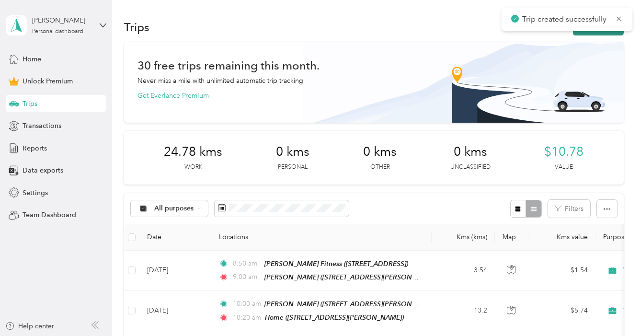
click at [606, 33] on button "New trip" at bounding box center [598, 27] width 51 height 17
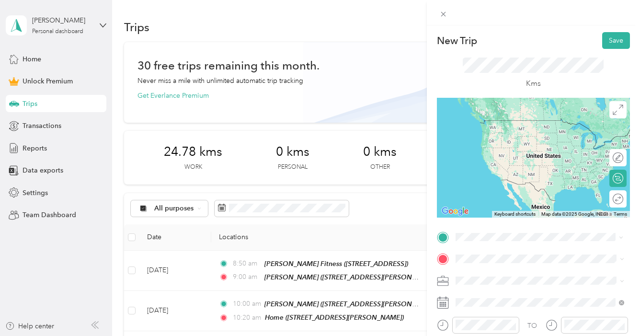
click at [516, 126] on div "[PERSON_NAME]" at bounding box center [531, 123] width 114 height 9
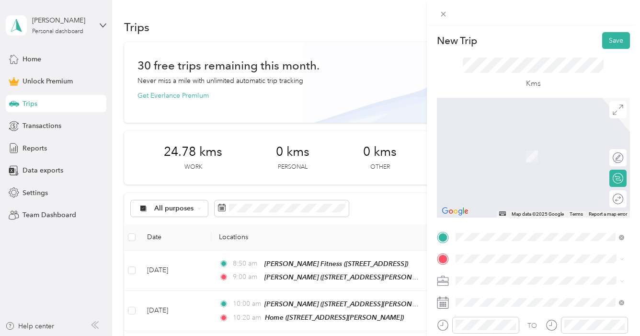
click at [533, 154] on span "[STREET_ADDRESS]" at bounding box center [504, 155] width 61 height 8
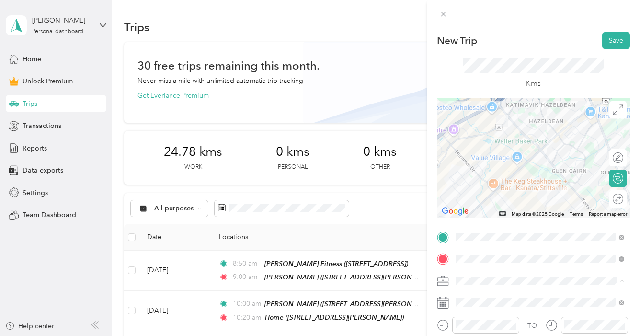
click at [490, 148] on div "Work" at bounding box center [540, 146] width 162 height 10
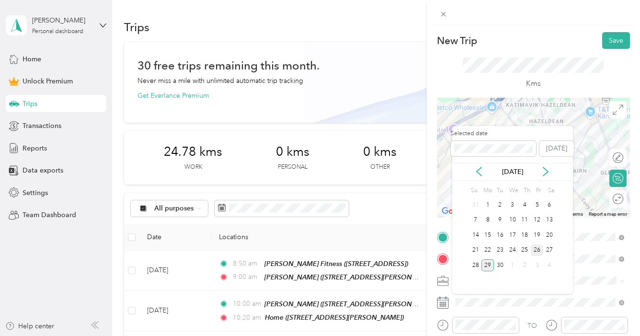
click at [538, 251] on div "26" at bounding box center [537, 250] width 12 height 12
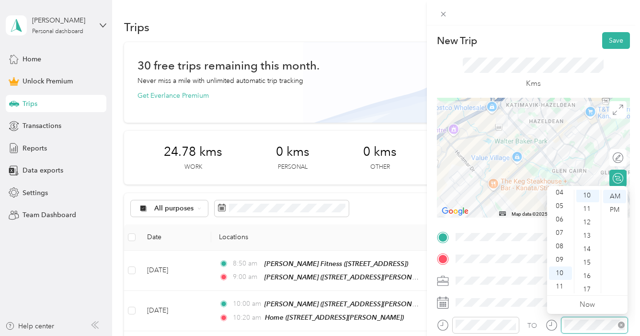
scroll to position [134, 0]
click at [613, 42] on button "Save" at bounding box center [616, 40] width 28 height 17
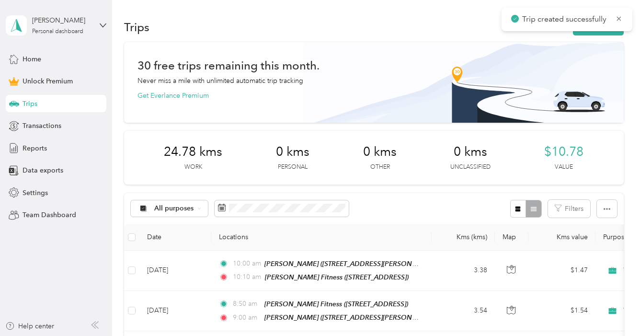
scroll to position [0, 0]
